Goal: Find specific page/section: Find specific page/section

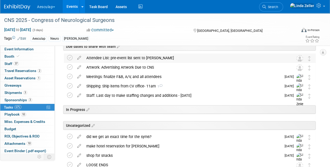
scroll to position [26, 0]
click at [278, 5] on span "Search" at bounding box center [272, 7] width 12 height 4
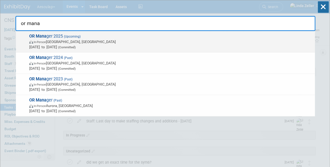
type input "or mana"
click at [36, 42] on span "In-Person" at bounding box center [40, 41] width 12 height 3
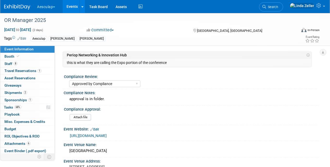
select select "Approved by Compliance"
select select "Strategic Sales"
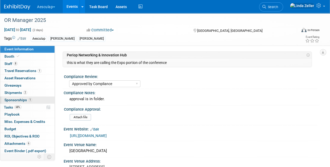
click at [16, 98] on span "Sponsorships 1" at bounding box center [18, 100] width 28 height 4
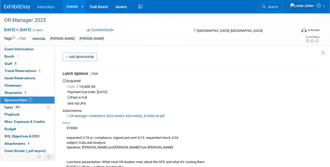
click at [74, 7] on link "Events" at bounding box center [72, 6] width 19 height 13
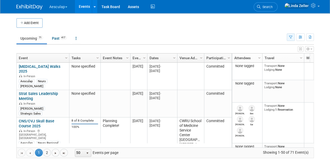
click at [287, 37] on button "button" at bounding box center [290, 37] width 8 height 8
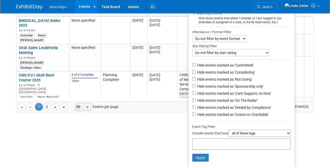
scroll to position [52, 0]
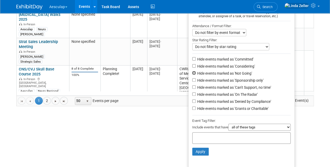
click at [192, 72] on input "Hide events marked as 'Not Going'" at bounding box center [193, 72] width 3 height 3
checkbox input "true"
click at [192, 87] on input "Hide events marked as 'Can't Support, no time'" at bounding box center [193, 86] width 3 height 3
checkbox input "true"
click at [192, 101] on input "Hide events marked as 'Denied by Compliance'" at bounding box center [193, 100] width 3 height 3
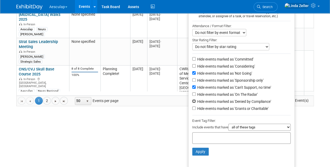
checkbox input "true"
click at [192, 108] on input "Hide events marked as 'Grants or Charitable'" at bounding box center [193, 107] width 3 height 3
checkbox input "true"
click at [195, 134] on div at bounding box center [241, 137] width 98 height 11
type input "linda"
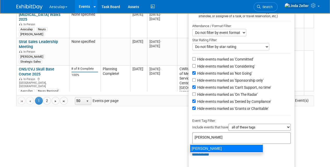
click at [194, 149] on div "[PERSON_NAME]" at bounding box center [226, 148] width 73 height 7
type input "[PERSON_NAME]"
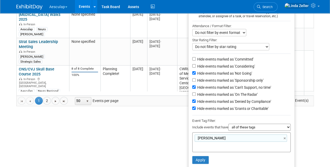
click at [237, 127] on select "all of these tags any one of these tags only and exactly these specific tags" at bounding box center [259, 127] width 62 height 7
select select "any"
click at [228, 124] on select "all of these tags any one of these tags only and exactly these specific tags" at bounding box center [259, 127] width 62 height 7
click at [200, 145] on input "text" at bounding box center [230, 145] width 73 height 5
type input "sar"
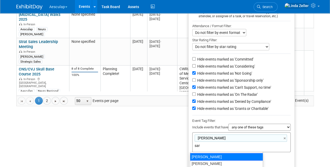
click at [195, 158] on div "Sara" at bounding box center [226, 156] width 73 height 7
type input "Linda, Sara"
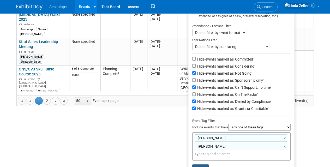
click at [195, 165] on button "Apply" at bounding box center [200, 168] width 17 height 8
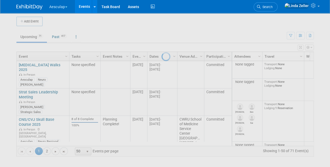
scroll to position [1, 0]
